Goal: Task Accomplishment & Management: Use online tool/utility

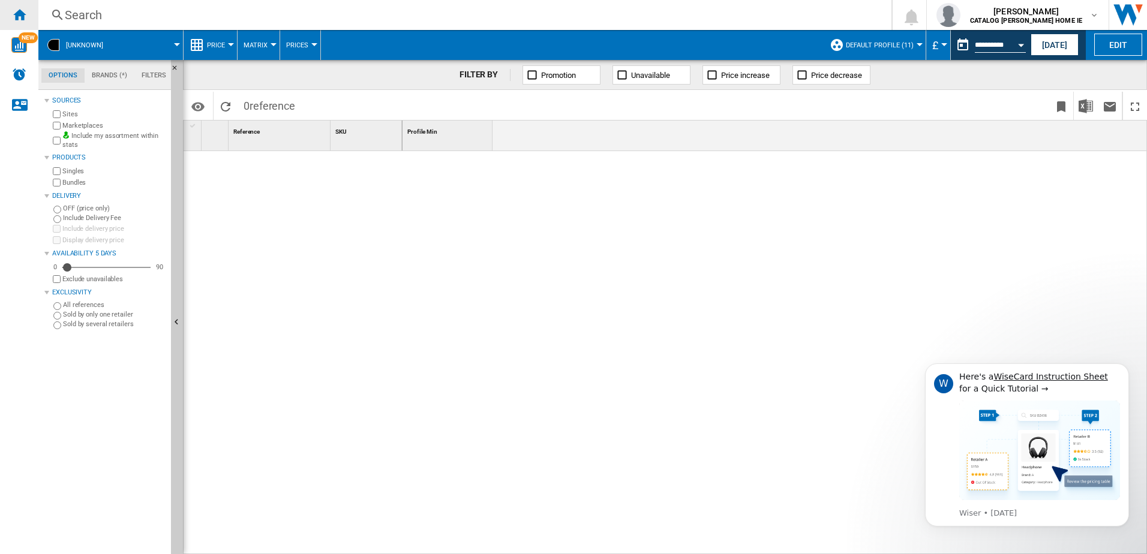
click at [18, 18] on ng-md-icon "Home" at bounding box center [19, 14] width 14 height 14
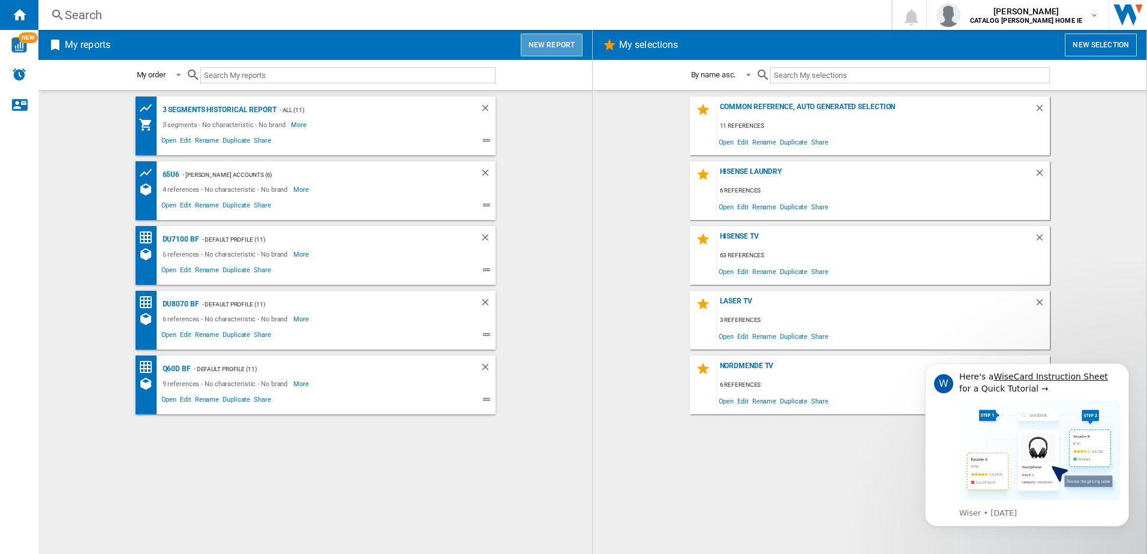
click at [559, 53] on button "New report" at bounding box center [552, 45] width 62 height 23
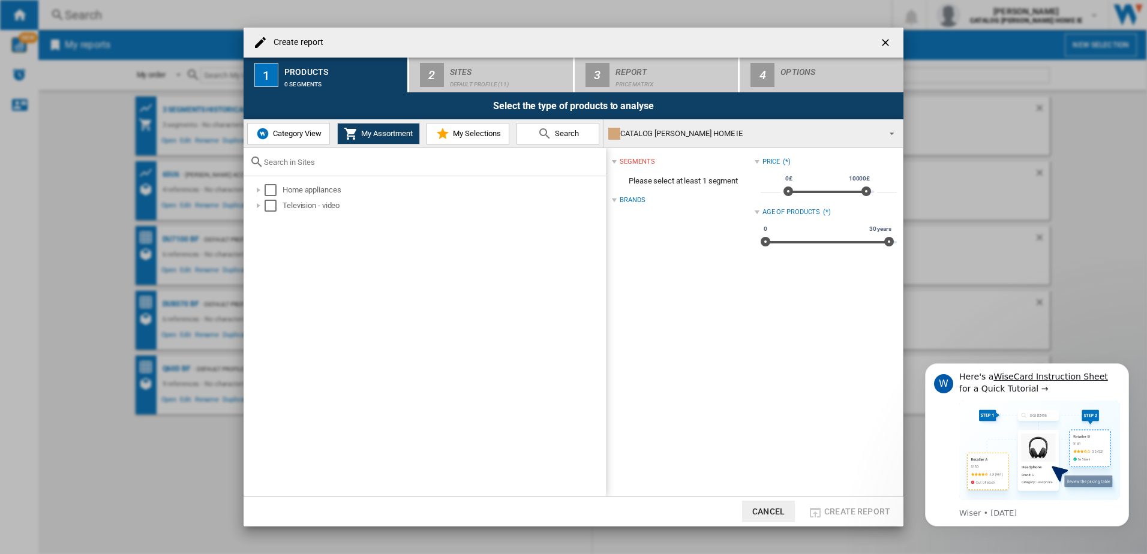
click at [303, 134] on span "Category View" at bounding box center [296, 133] width 52 height 9
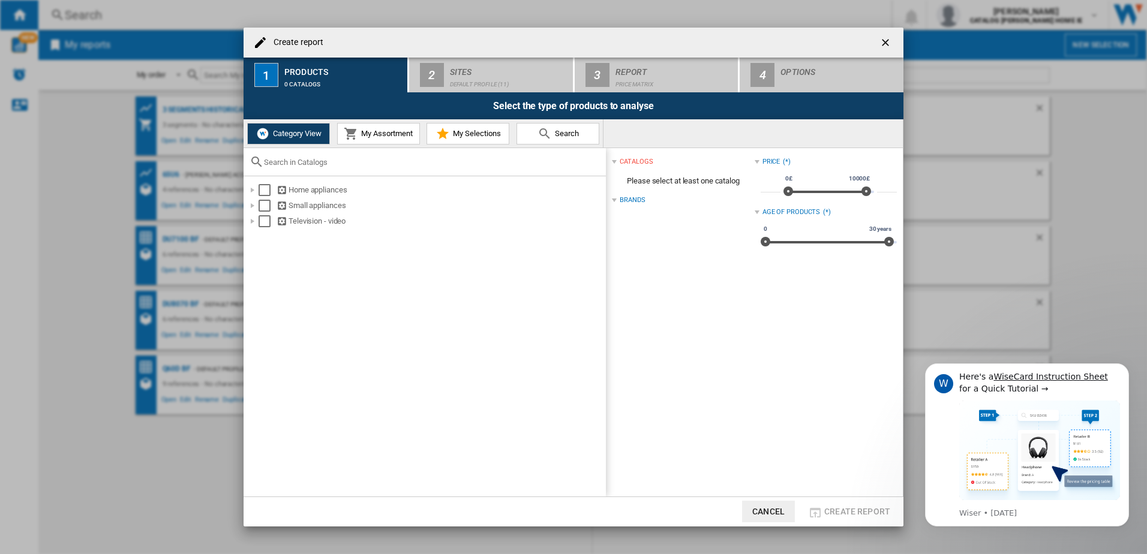
click at [393, 135] on span "My Assortment" at bounding box center [385, 133] width 55 height 9
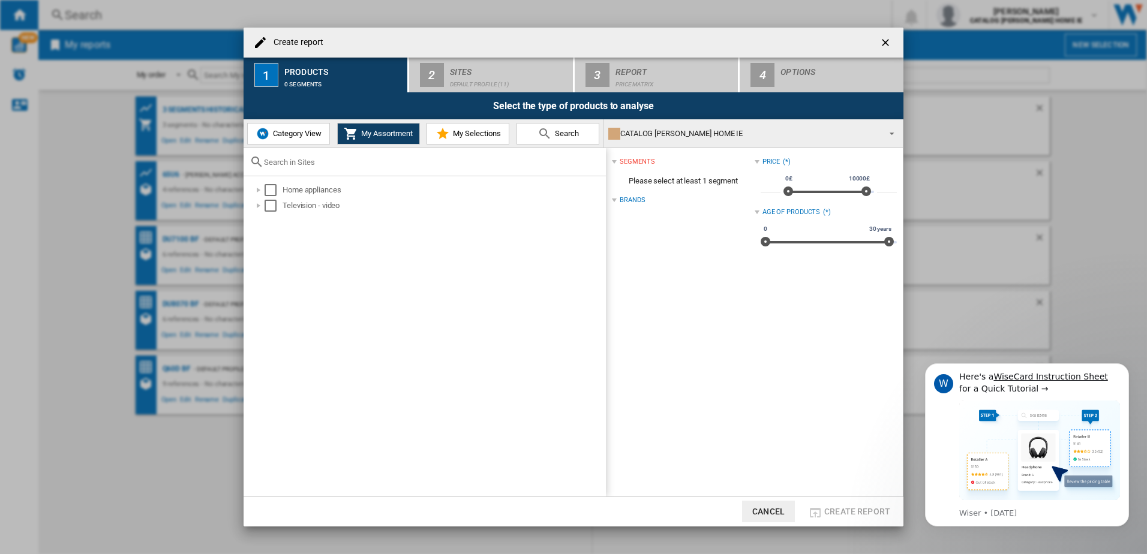
click at [296, 133] on span "Category View" at bounding box center [296, 133] width 52 height 9
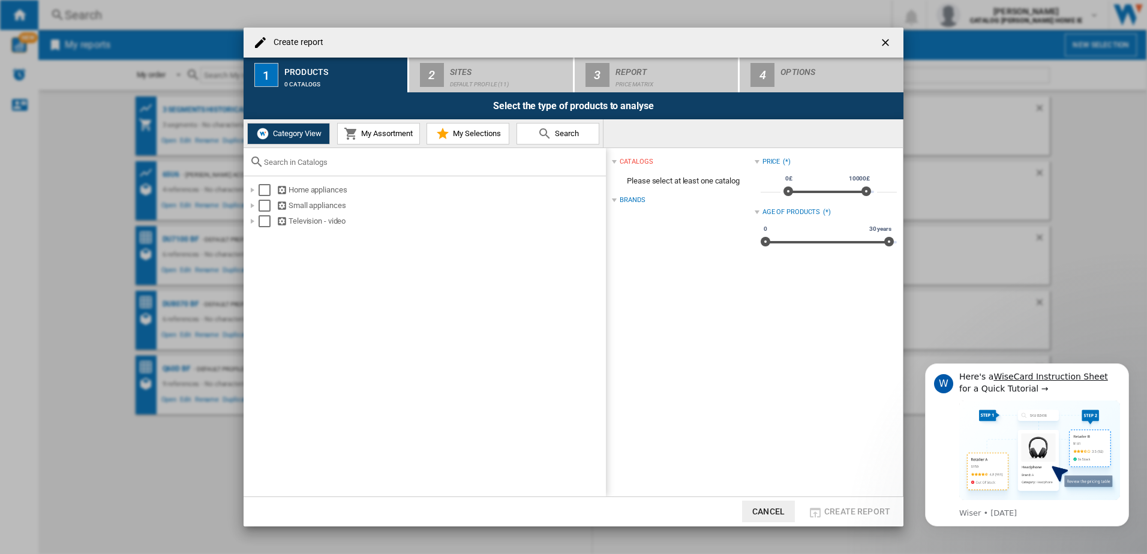
click at [471, 141] on button "My Selections" at bounding box center [467, 134] width 83 height 22
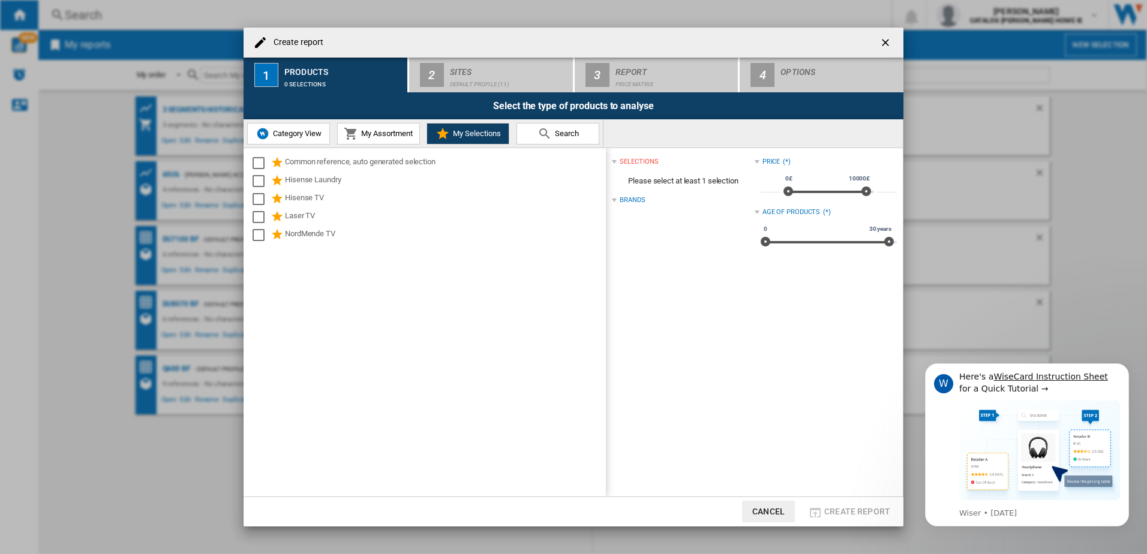
click at [541, 139] on md-icon at bounding box center [544, 134] width 14 height 14
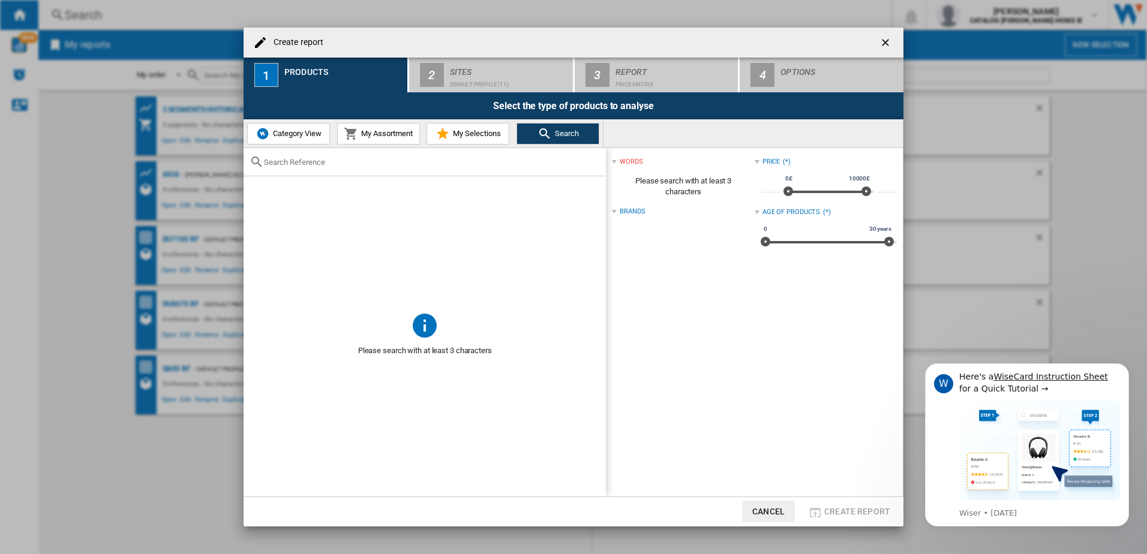
click at [358, 168] on div at bounding box center [424, 162] width 362 height 28
click at [360, 164] on input "text" at bounding box center [432, 162] width 336 height 9
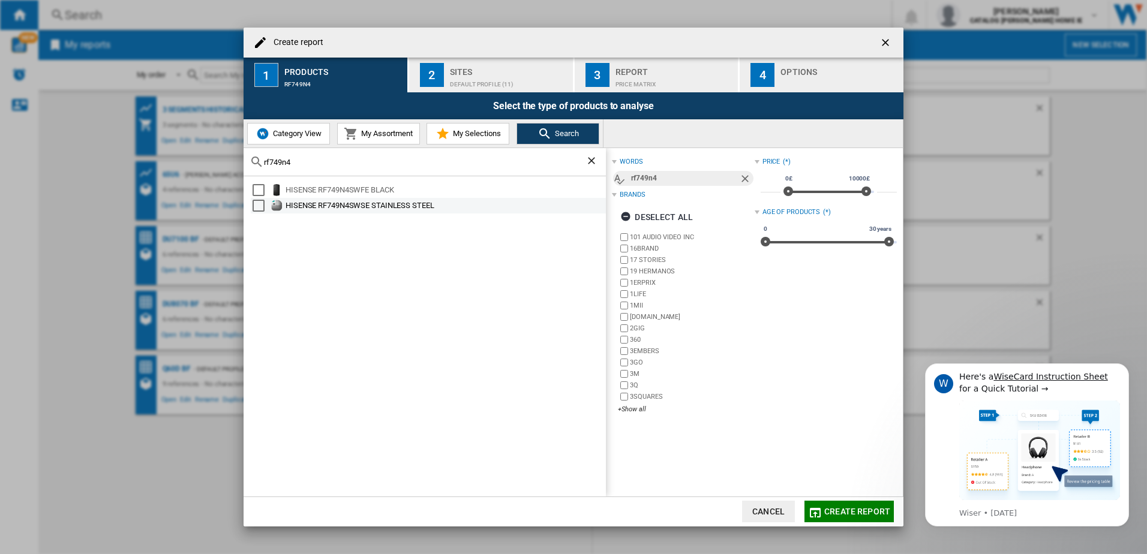
click at [257, 204] on div "Select" at bounding box center [258, 206] width 12 height 12
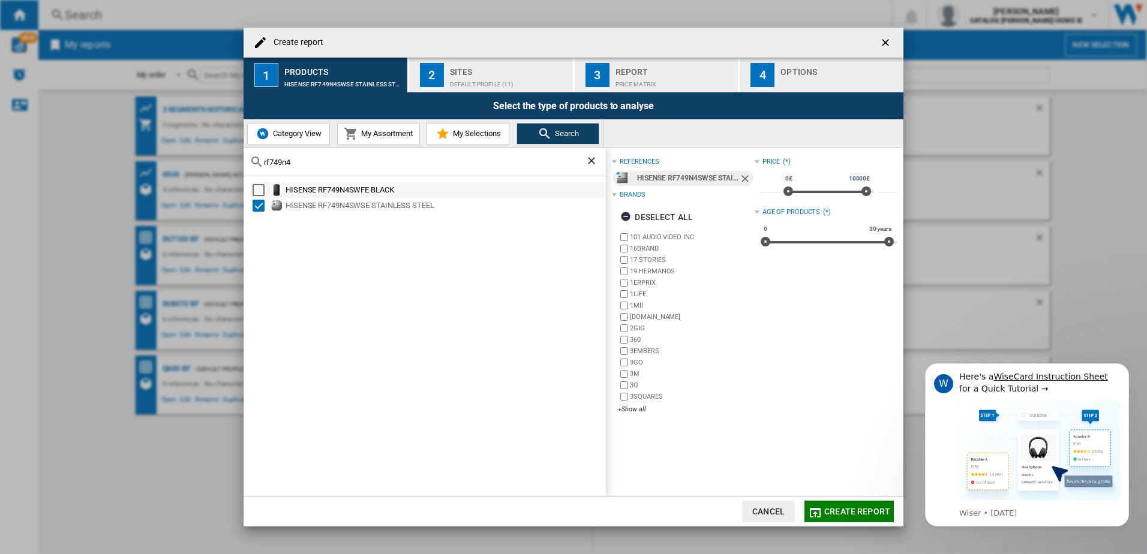
click at [263, 194] on div "Select" at bounding box center [258, 190] width 12 height 12
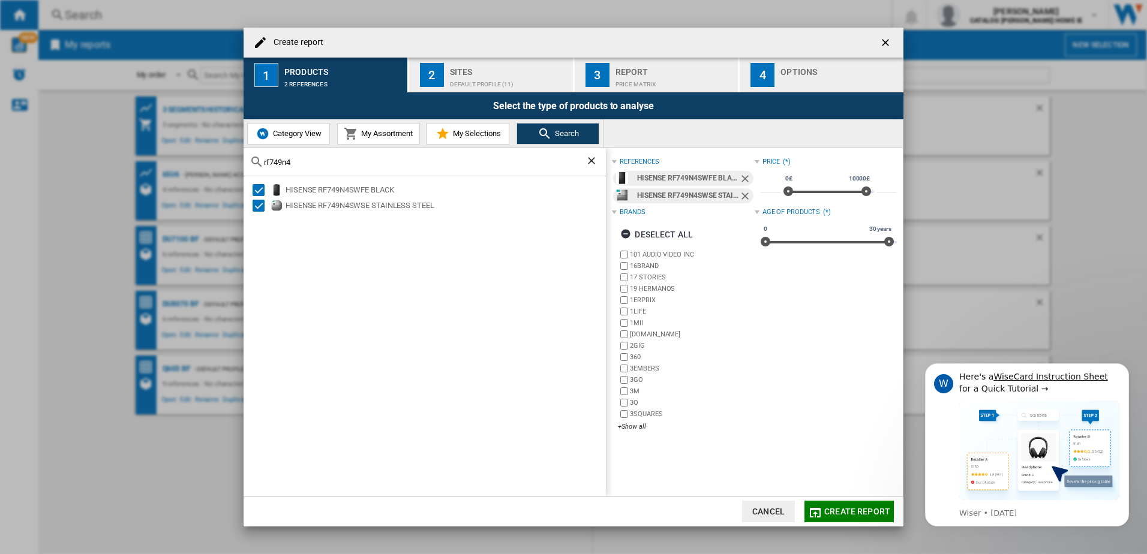
click at [295, 166] on div "rf749n4" at bounding box center [424, 162] width 362 height 28
drag, startPoint x: 296, startPoint y: 165, endPoint x: 213, endPoint y: 158, distance: 83.6
click at [213, 158] on div "Create report 1 Products 2 references 2 Sites Default profile (11) 3 Report Pri…" at bounding box center [573, 277] width 1147 height 554
click at [256, 194] on div "Select" at bounding box center [258, 190] width 12 height 12
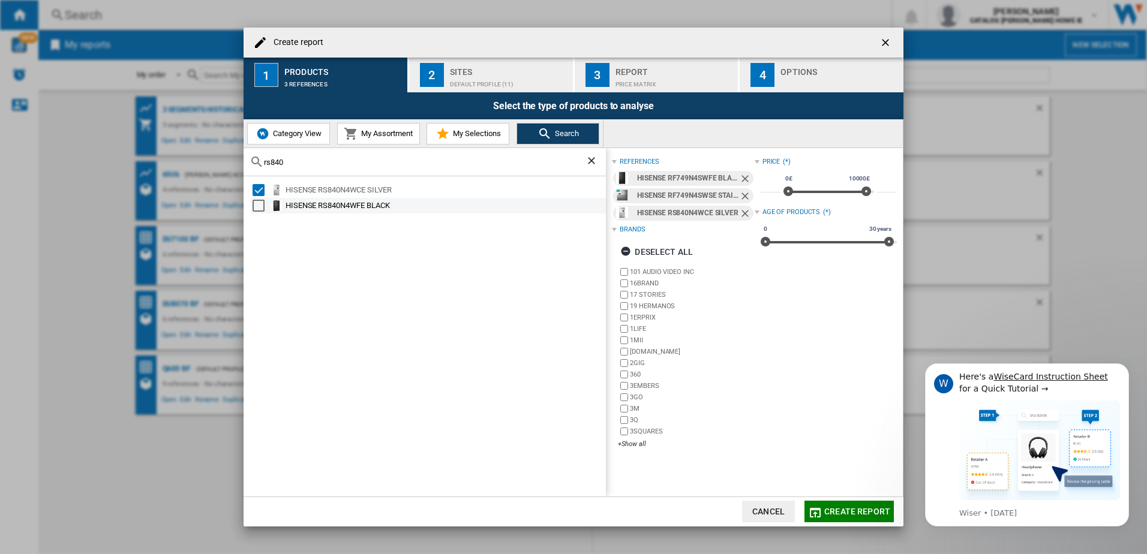
click at [263, 209] on div "Select" at bounding box center [258, 206] width 12 height 12
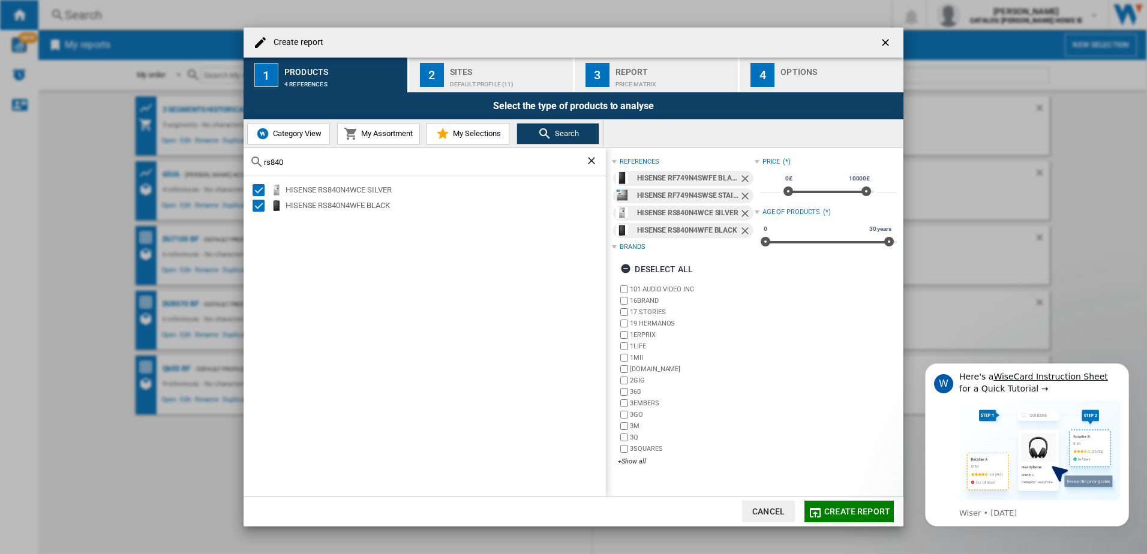
drag, startPoint x: 284, startPoint y: 162, endPoint x: 118, endPoint y: 146, distance: 166.8
click at [118, 146] on div "Create report 1 Products 4 references 2 Sites Default profile (11) 3 Report Pri…" at bounding box center [573, 277] width 1147 height 554
click at [255, 189] on div "Select" at bounding box center [258, 190] width 12 height 12
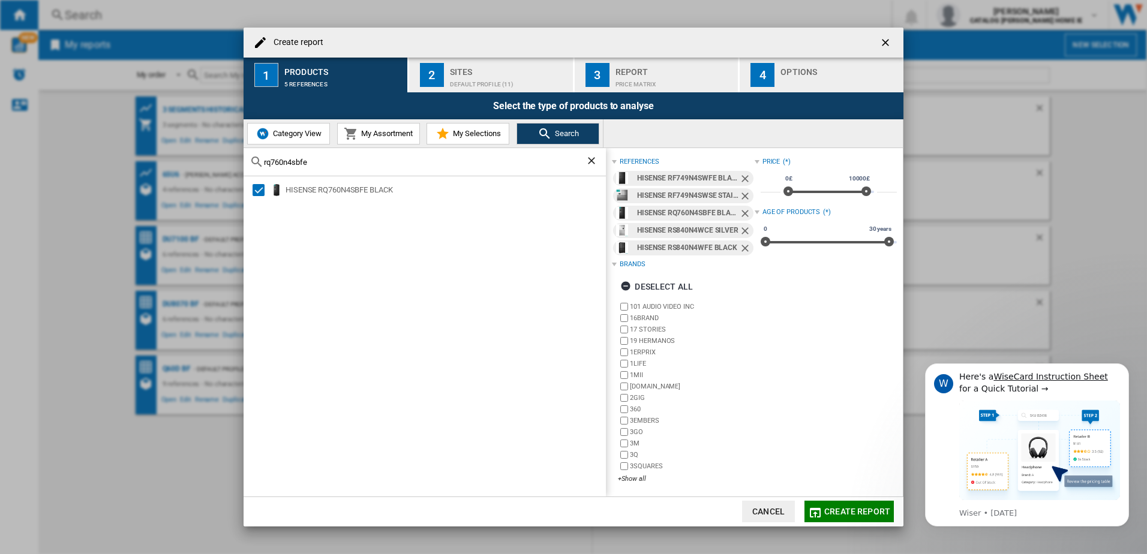
drag, startPoint x: 327, startPoint y: 160, endPoint x: 40, endPoint y: 116, distance: 291.2
click at [40, 116] on div "Create report 1 Products 5 references 2 Sites Default profile (11) 3 Report Pri…" at bounding box center [573, 277] width 1147 height 554
click at [255, 188] on div "Select" at bounding box center [258, 190] width 12 height 12
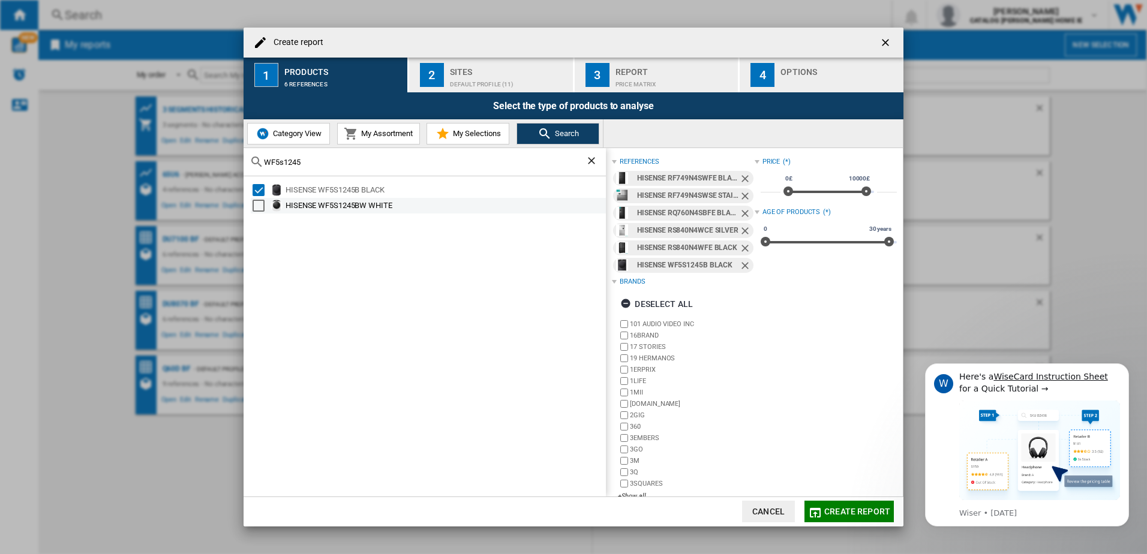
click at [255, 201] on div "Select" at bounding box center [258, 206] width 12 height 12
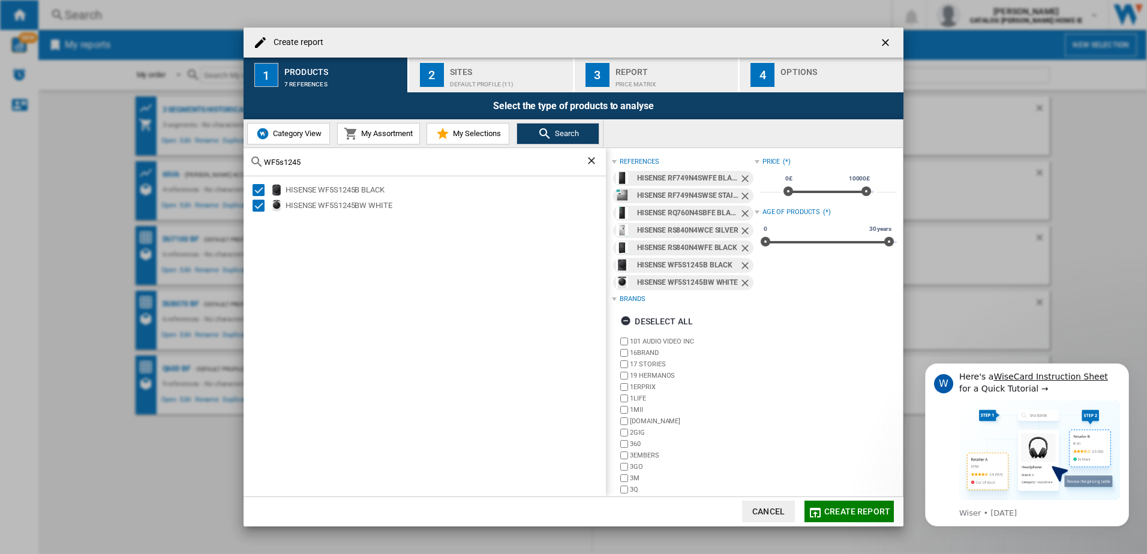
drag, startPoint x: 314, startPoint y: 165, endPoint x: 169, endPoint y: 151, distance: 145.8
click at [169, 151] on div "Create report 1 Products 7 references 2 Sites Default profile (11) 3 Report Pri…" at bounding box center [573, 277] width 1147 height 554
type input "dh5s"
click at [260, 192] on div "Select" at bounding box center [258, 190] width 12 height 12
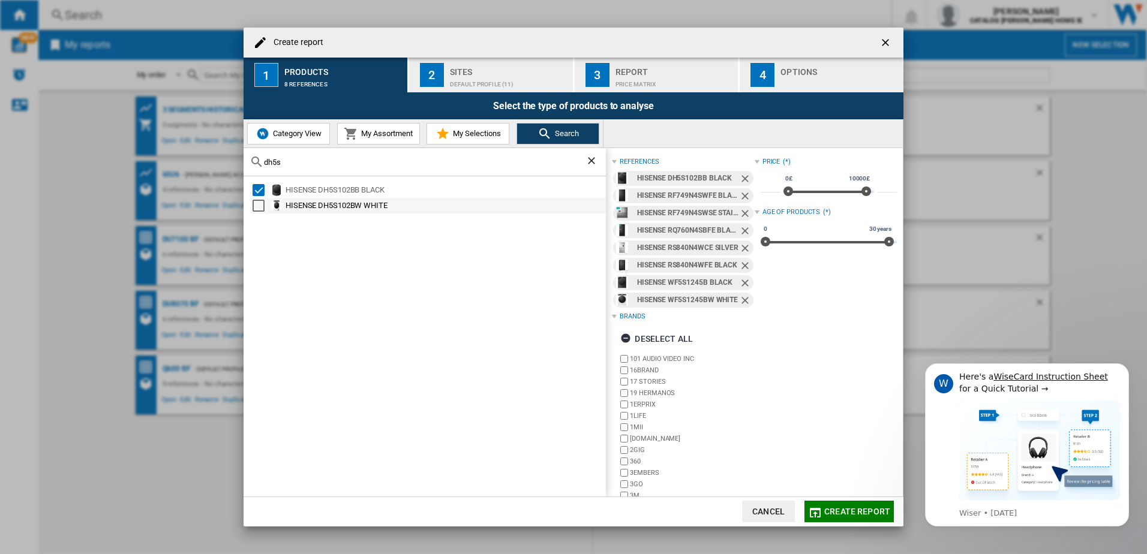
click at [259, 210] on div "Select" at bounding box center [258, 206] width 12 height 12
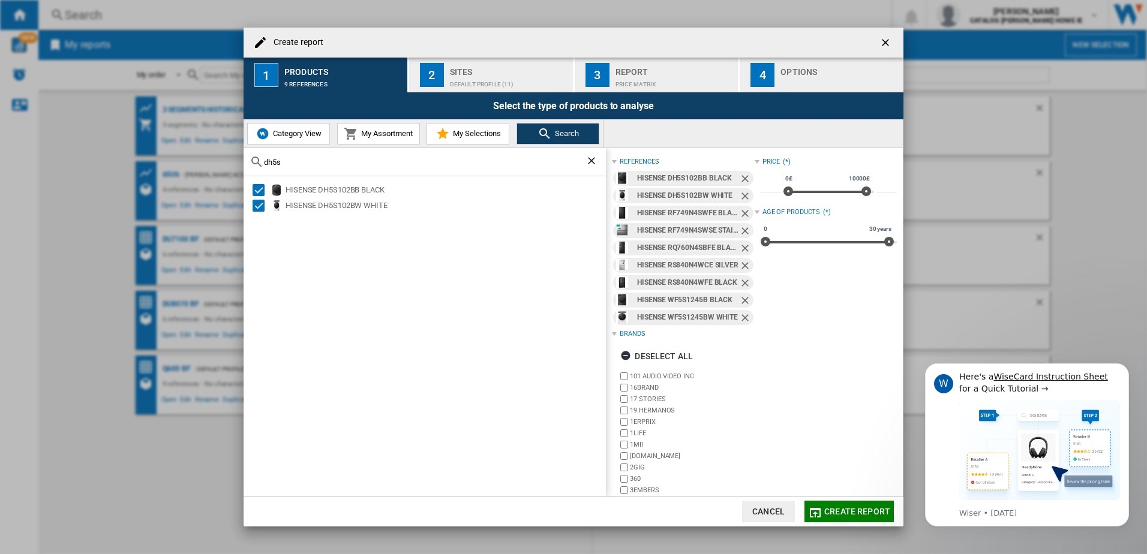
click at [852, 512] on span "Create report" at bounding box center [857, 512] width 66 height 10
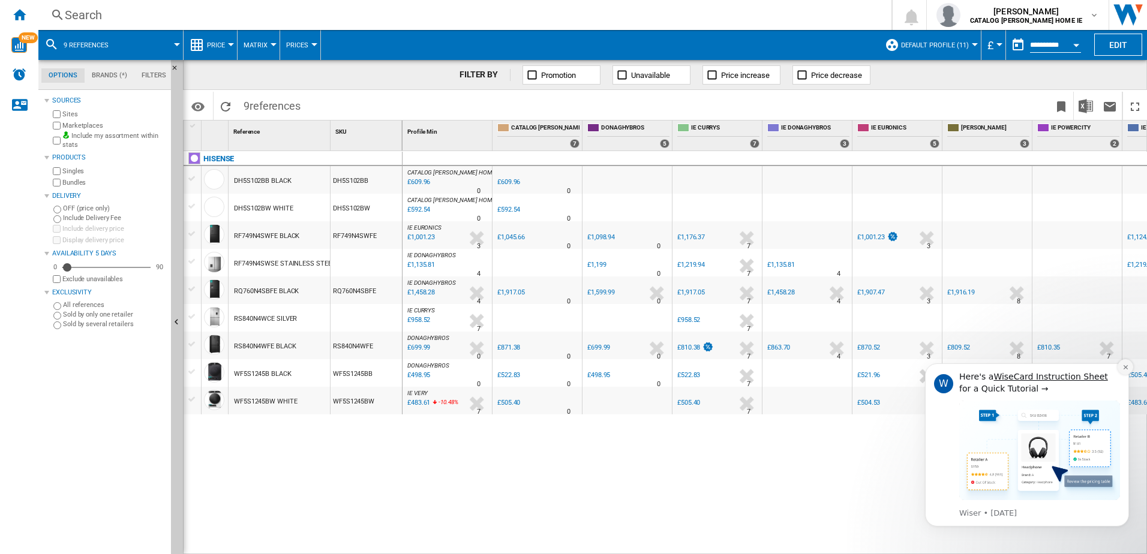
click at [1121, 371] on button "Dismiss notification" at bounding box center [1125, 367] width 16 height 16
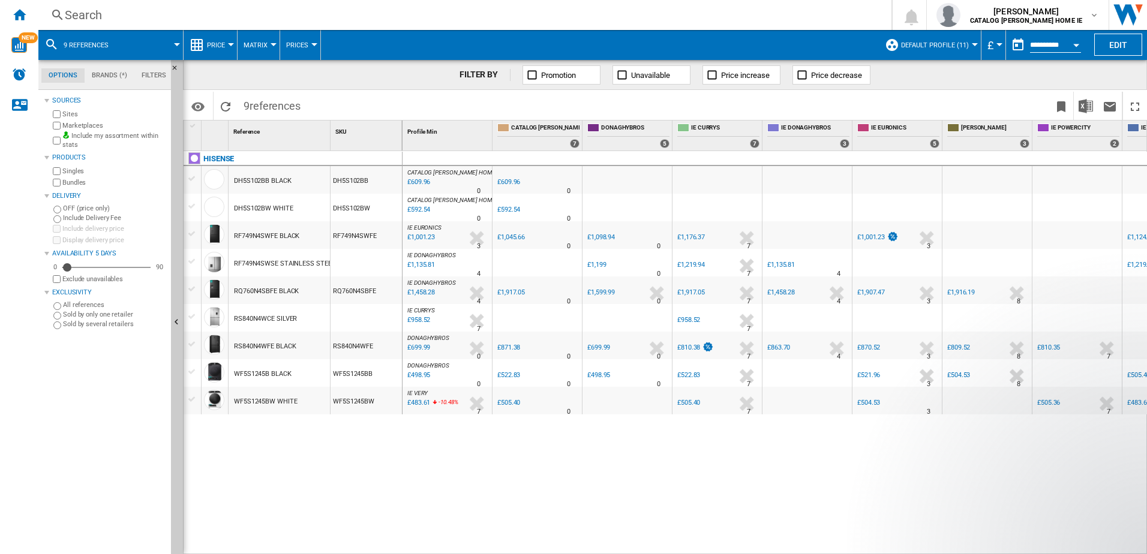
click at [276, 189] on div "DH5S102BB BLACK" at bounding box center [263, 181] width 58 height 28
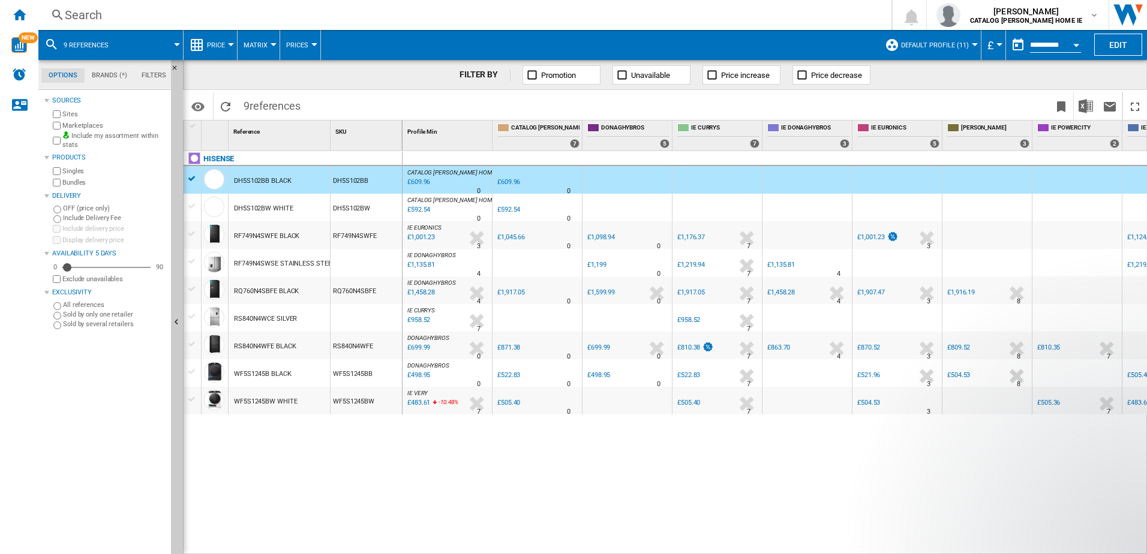
click at [275, 218] on div "DH5S102BW WHITE" at bounding box center [263, 209] width 59 height 28
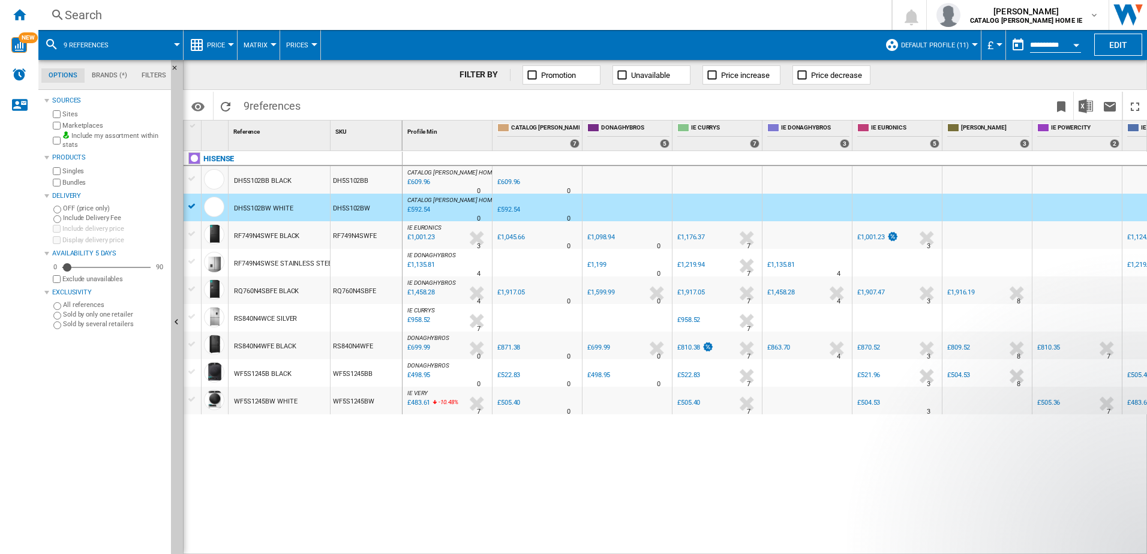
click at [276, 244] on div "RF749N4SWFE BLACK" at bounding box center [266, 236] width 65 height 28
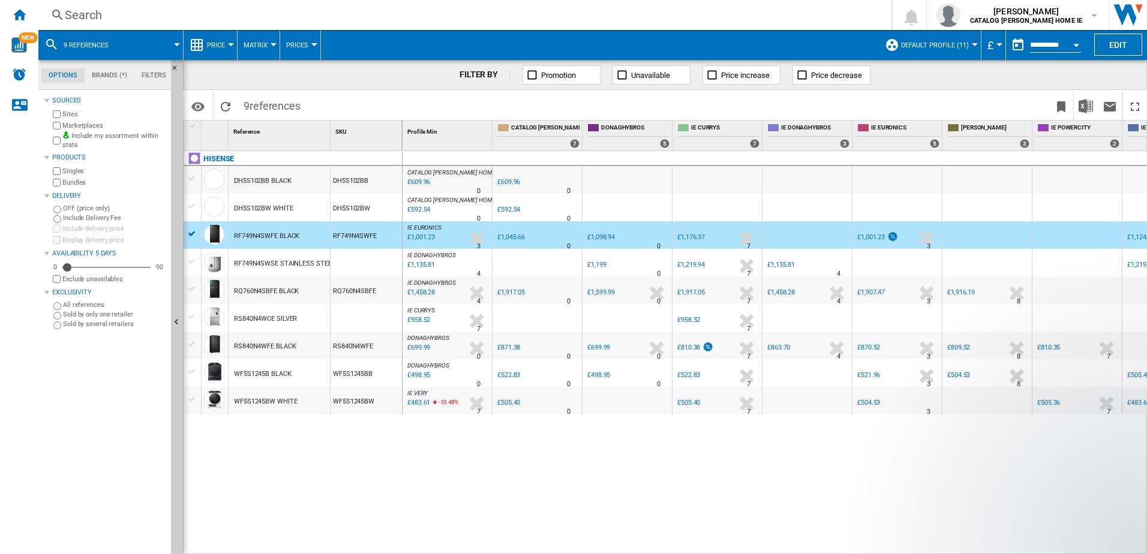
click at [998, 46] on div "Currency" at bounding box center [999, 44] width 6 height 3
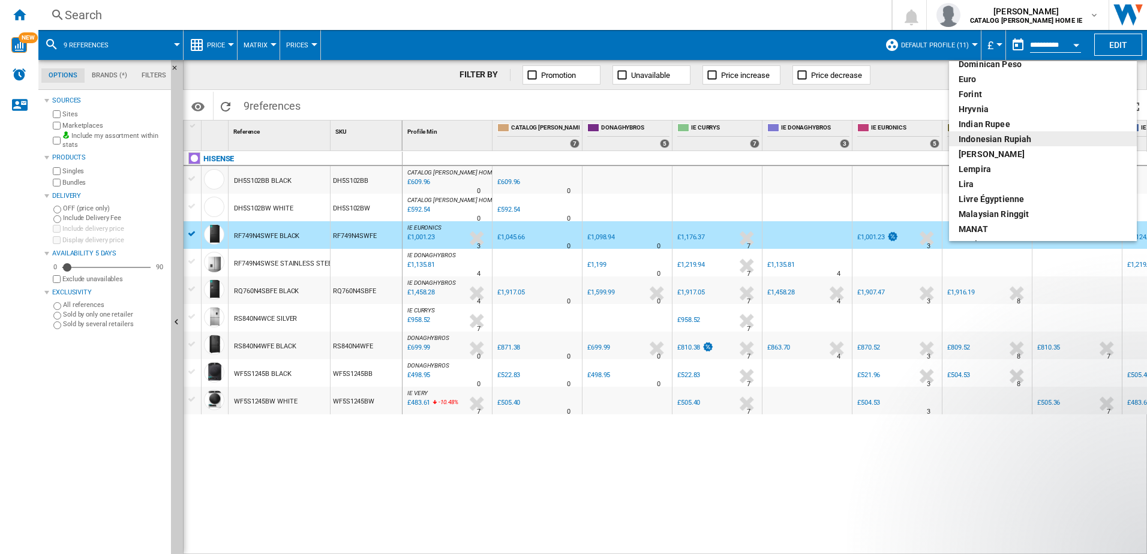
scroll to position [160, 0]
click at [961, 136] on div "euro" at bounding box center [1042, 139] width 169 height 12
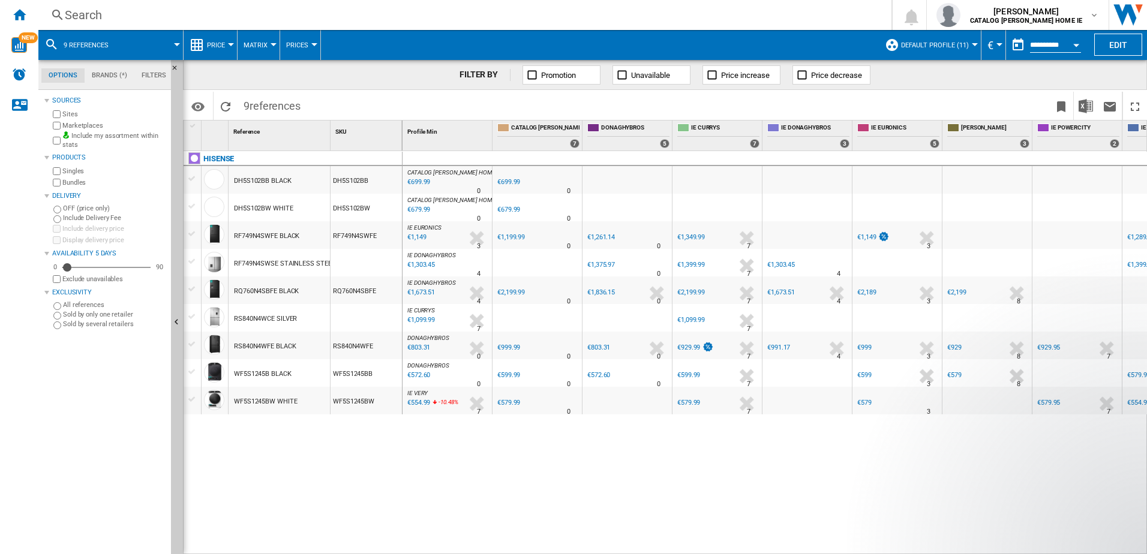
click at [260, 243] on div "RF749N4SWFE BLACK" at bounding box center [266, 236] width 65 height 28
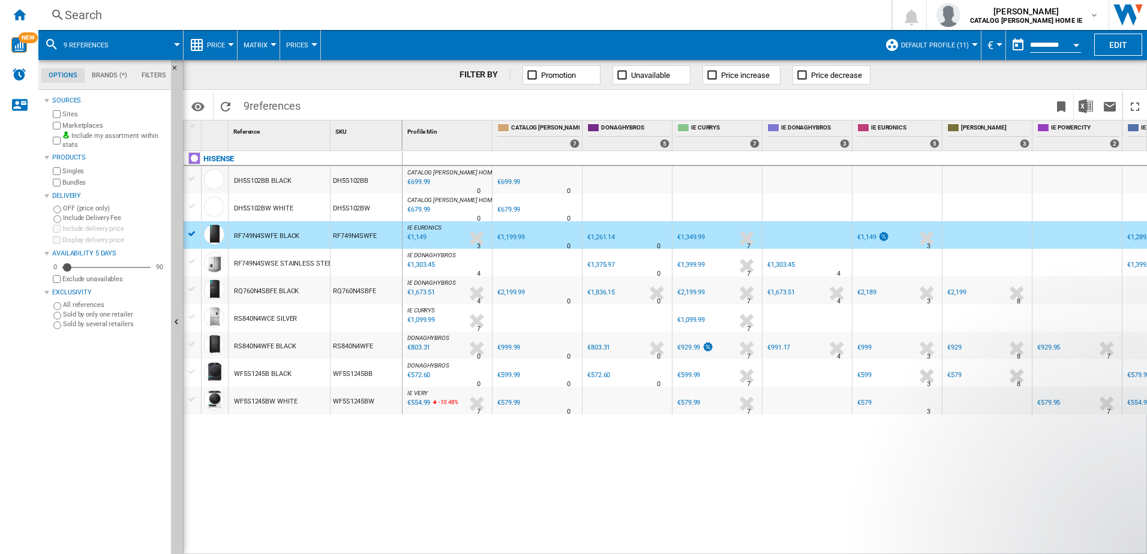
click at [294, 272] on div "RF749N4SWSE STAINLESS STEEL" at bounding box center [284, 264] width 101 height 28
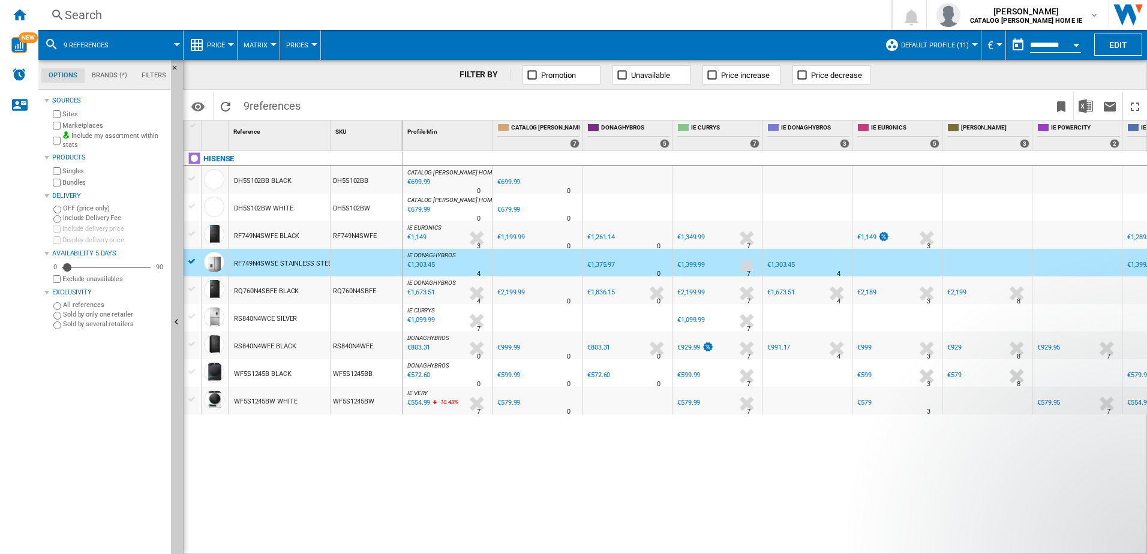
click at [323, 342] on div "RS840N4WFE BLACK" at bounding box center [278, 346] width 101 height 28
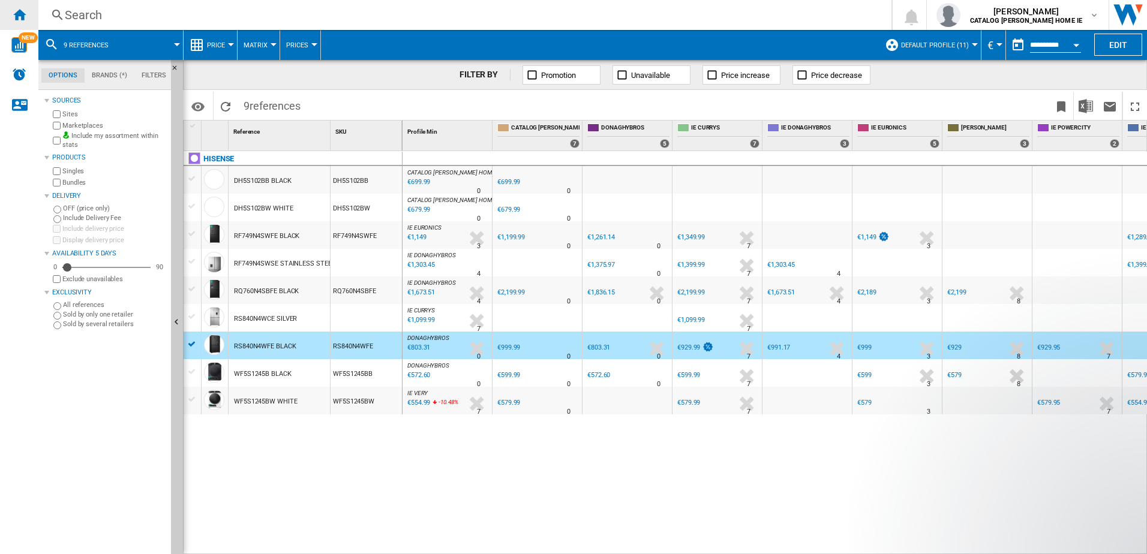
click at [19, 18] on ng-md-icon "Home" at bounding box center [19, 14] width 14 height 14
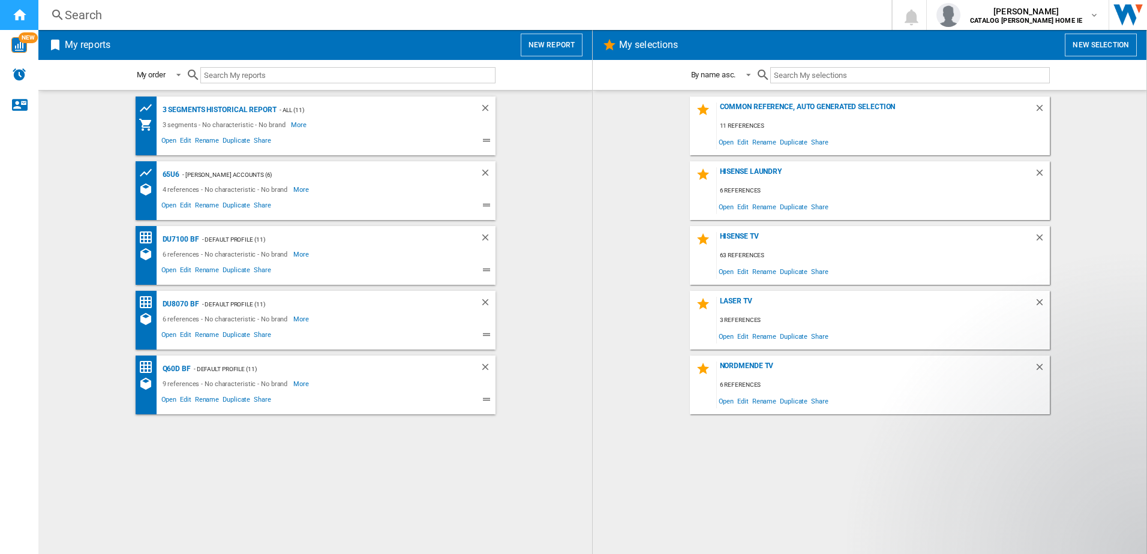
click at [13, 14] on ng-md-icon "Home" at bounding box center [19, 14] width 14 height 14
click at [552, 52] on button "New report" at bounding box center [552, 45] width 62 height 23
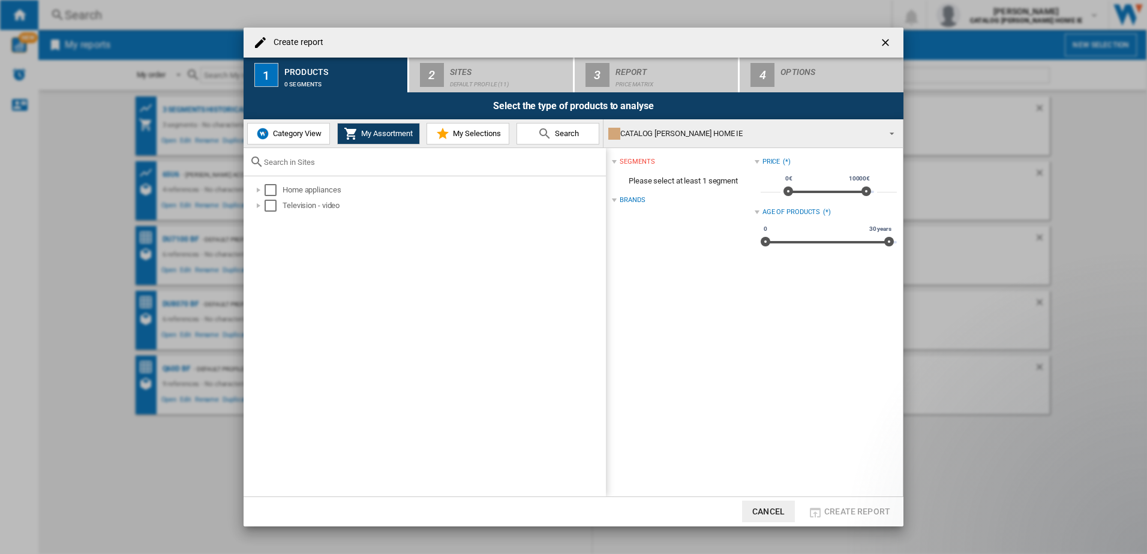
click at [549, 136] on md-icon "Create report ..." at bounding box center [544, 134] width 14 height 14
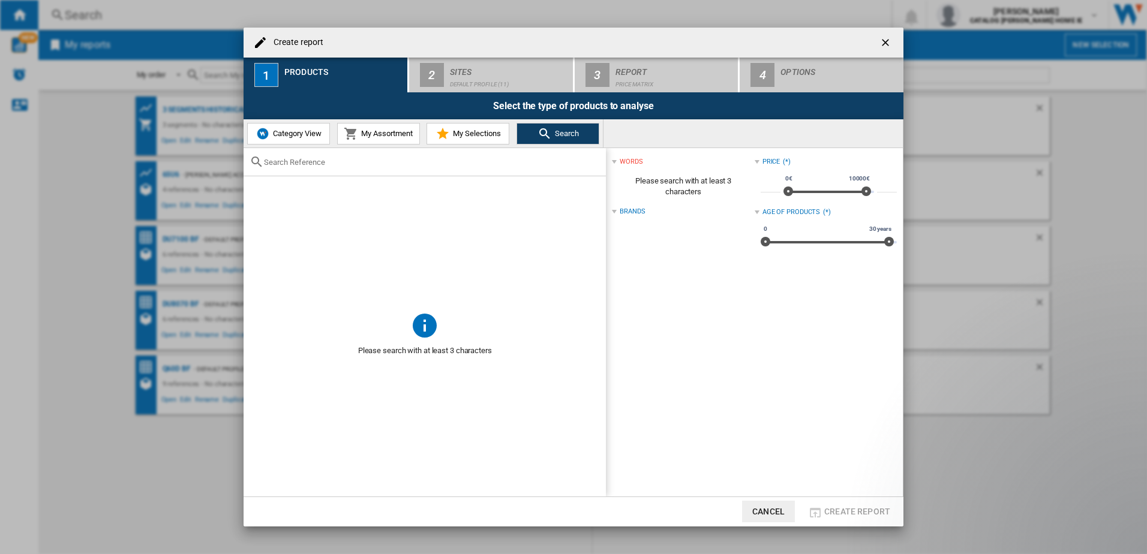
click at [309, 166] on input "Create report ..." at bounding box center [432, 162] width 336 height 9
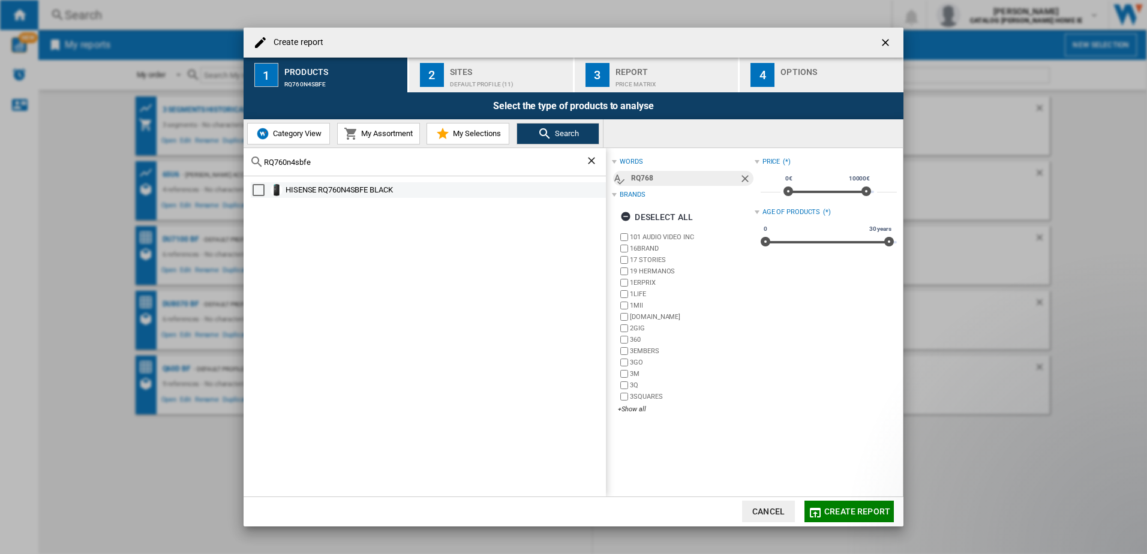
type input "RQ760n4sbfe"
click at [259, 183] on div "HISENSE RQ760N4SBFE BLACK" at bounding box center [428, 190] width 355 height 16
click at [261, 192] on div "Select" at bounding box center [258, 190] width 12 height 12
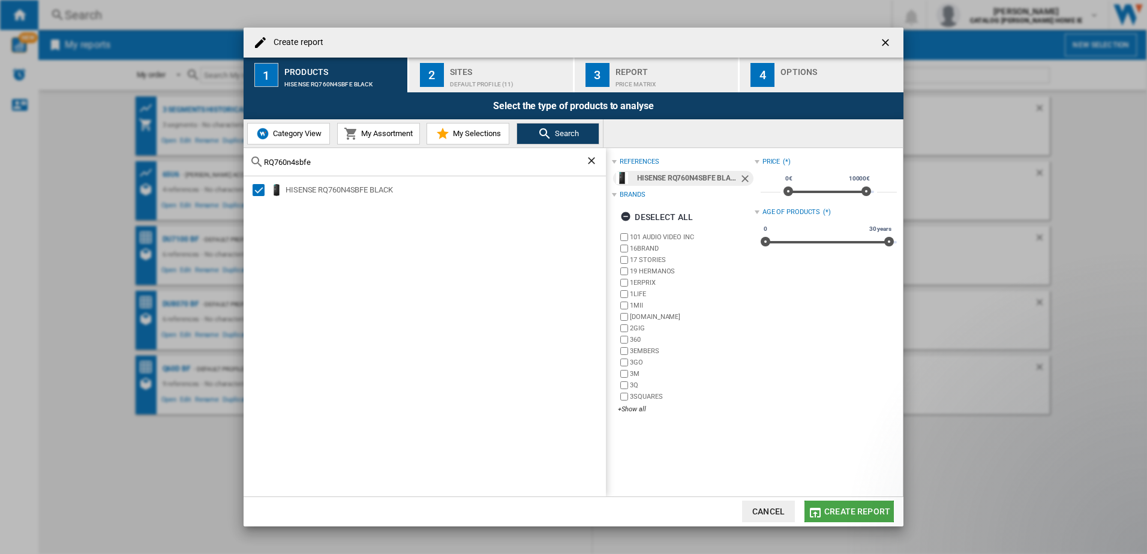
click at [878, 512] on span "Create report" at bounding box center [857, 512] width 66 height 10
